Goal: Task Accomplishment & Management: Manage account settings

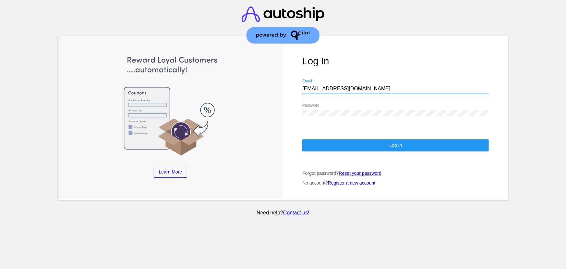
click at [335, 86] on input "[EMAIL_ADDRESS][DOMAIN_NAME]" at bounding box center [396, 89] width 187 height 6
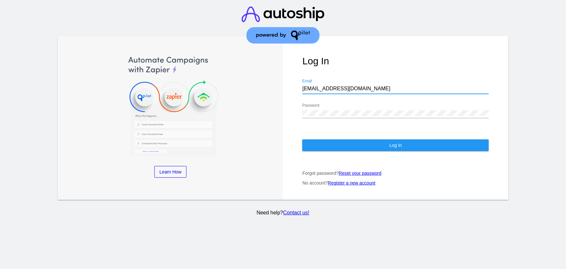
click at [335, 86] on input "[EMAIL_ADDRESS][DOMAIN_NAME]" at bounding box center [396, 89] width 187 height 6
type input "[EMAIL_ADDRESS][DOMAIN_NAME]"
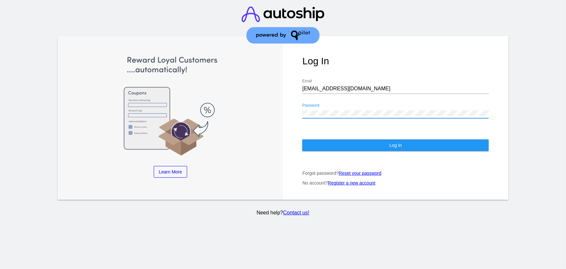
click at [336, 139] on button "Log In" at bounding box center [396, 145] width 187 height 12
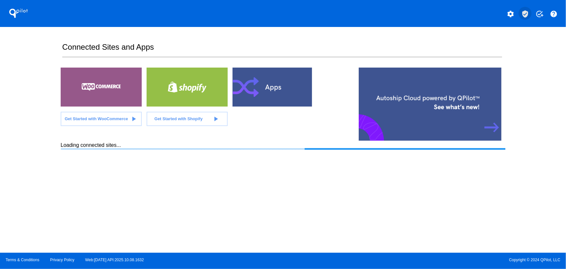
click at [528, 15] on mat-icon "verified_user" at bounding box center [526, 14] width 8 height 8
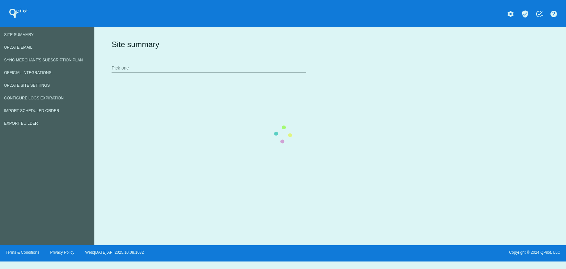
click at [110, 78] on div "Site summary Pick one" at bounding box center [329, 55] width 438 height 45
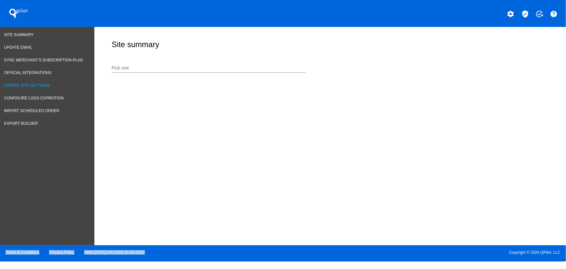
click at [21, 81] on link "Update Site Settings" at bounding box center [47, 85] width 94 height 13
click at [172, 64] on input "Site" at bounding box center [207, 62] width 195 height 6
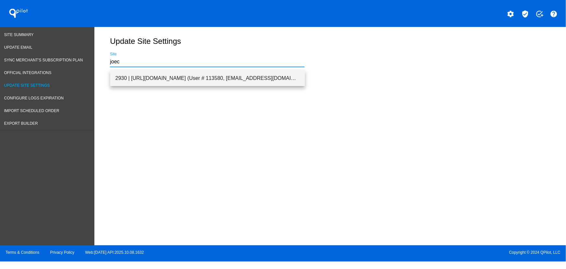
click at [176, 71] on span "2930 | [URL][DOMAIN_NAME] (User # 113580, [EMAIL_ADDRESS][DOMAIN_NAME]) - Produ…" at bounding box center [208, 78] width 184 height 16
type input "2930 | [URL][DOMAIN_NAME] (User # 113580, [EMAIL_ADDRESS][DOMAIN_NAME]) - Produ…"
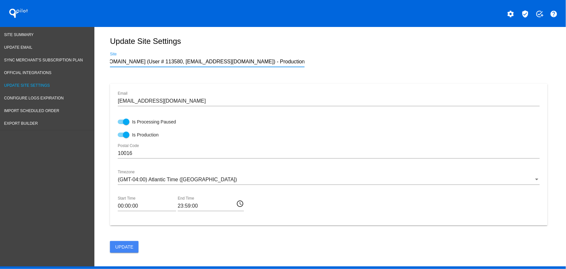
click at [123, 125] on div at bounding box center [126, 121] width 6 height 6
click at [121, 124] on input "Is Processing Paused" at bounding box center [121, 124] width 0 height 0
checkbox input "false"
click at [115, 249] on span "Update" at bounding box center [124, 246] width 18 height 5
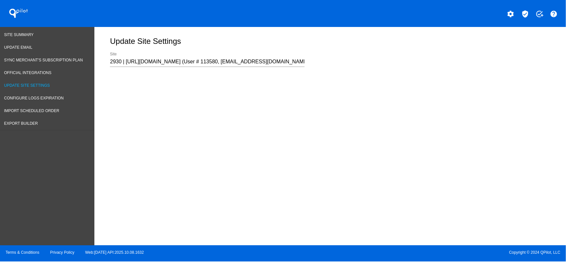
click at [160, 64] on input "2930 | [URL][DOMAIN_NAME] (User # 113580, [EMAIL_ADDRESS][DOMAIN_NAME]) - Produ…" at bounding box center [207, 62] width 195 height 6
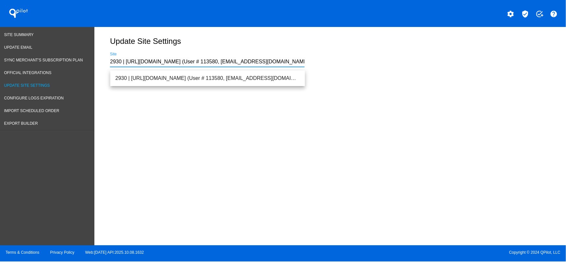
click at [160, 64] on input "2930 | [URL][DOMAIN_NAME] (User # 113580, [EMAIL_ADDRESS][DOMAIN_NAME]) - Produ…" at bounding box center [207, 62] width 195 height 6
click at [162, 76] on span "2930 | [URL][DOMAIN_NAME] (User # 113580, [EMAIL_ADDRESS][DOMAIN_NAME]) - Produ…" at bounding box center [208, 78] width 184 height 16
type input "2930 | [URL][DOMAIN_NAME] (User # 113580, [EMAIL_ADDRESS][DOMAIN_NAME]) - Produ…"
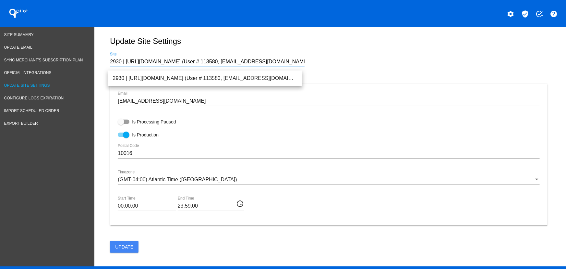
click at [114, 252] on button "Update" at bounding box center [124, 247] width 29 height 12
